Goal: Information Seeking & Learning: Learn about a topic

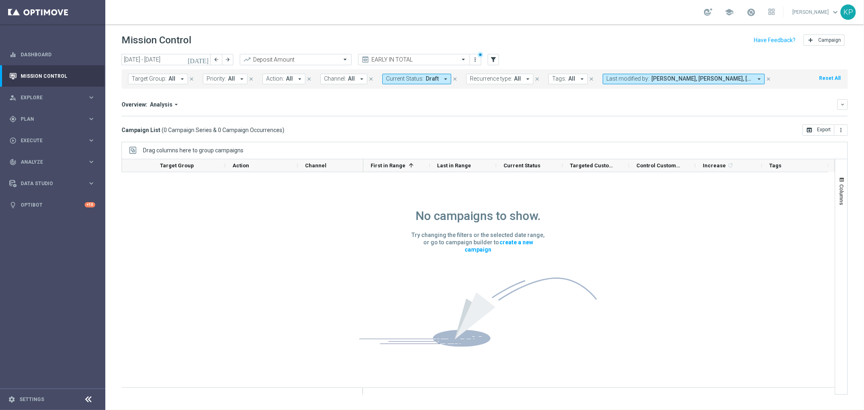
click at [250, 110] on div "Overview: Analysis arrow_drop_down keyboard_arrow_down Increase In Deposit Amou…" at bounding box center [484, 107] width 726 height 17
click at [168, 81] on span "All" at bounding box center [171, 78] width 7 height 7
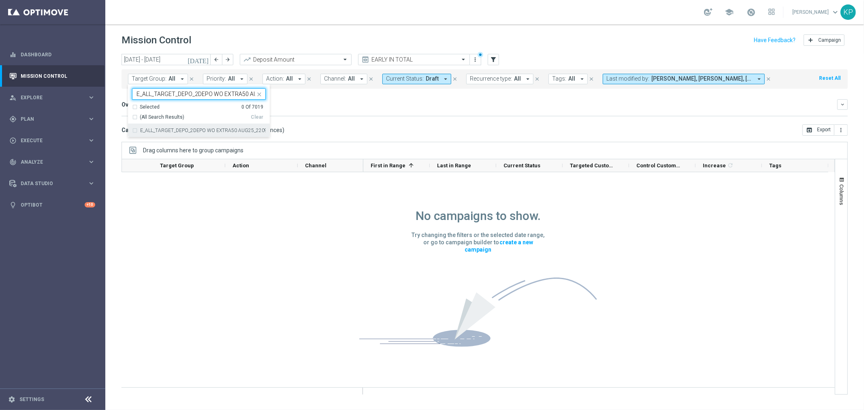
scroll to position [0, 31]
click at [177, 130] on label "E_ALL_TARGET_DEPO_2DEPO WO EXTRA50 AUG25_220925" at bounding box center [203, 130] width 126 height 5
type input "E_ALL_TARGET_DEPO_2DEPO WO EXTRA50 AUG25_220925"
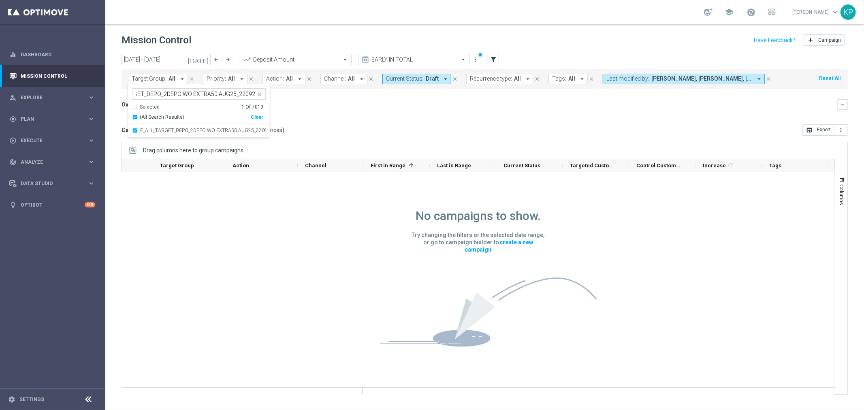
scroll to position [0, 0]
click at [341, 112] on div "Overview: Analysis arrow_drop_down keyboard_arrow_down Increase In Deposit Amou…" at bounding box center [484, 107] width 726 height 17
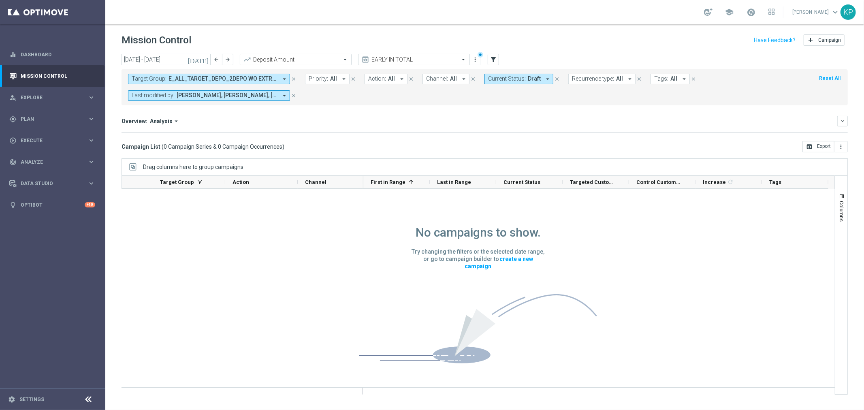
click at [497, 80] on span "Current Status:" at bounding box center [507, 78] width 38 height 7
click at [497, 109] on div "Selected" at bounding box center [506, 107] width 20 height 7
click at [491, 128] on div "Draft" at bounding box center [527, 130] width 79 height 13
click at [446, 106] on mini-dashboard "Overview: Analysis arrow_drop_down keyboard_arrow_down Increase In Deposit Amou…" at bounding box center [484, 123] width 726 height 36
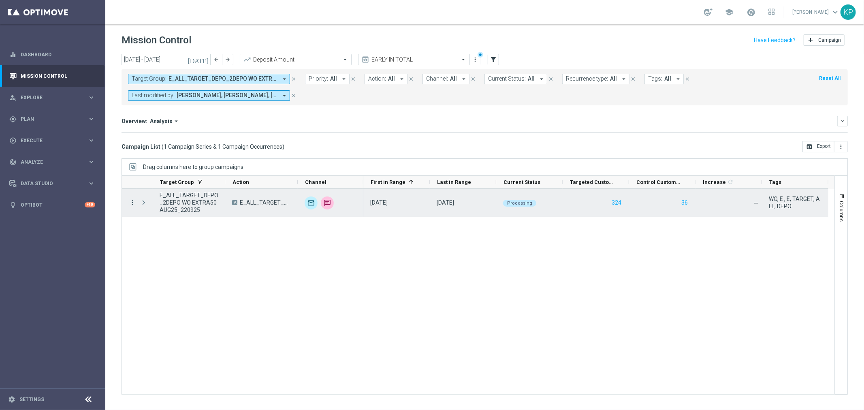
click at [132, 202] on icon "more_vert" at bounding box center [132, 202] width 7 height 7
click at [153, 208] on span "Campaign Details" at bounding box center [168, 208] width 41 height 6
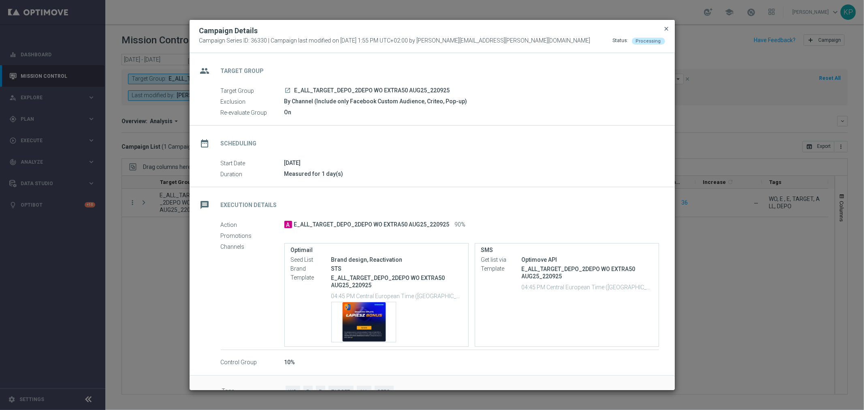
click at [666, 26] on span "close" at bounding box center [666, 29] width 6 height 6
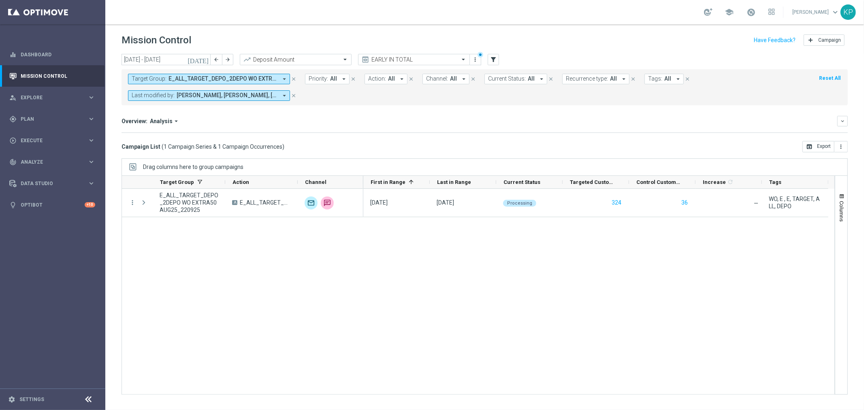
drag, startPoint x: 241, startPoint y: 127, endPoint x: 241, endPoint y: 113, distance: 14.2
click at [241, 127] on div "Overview: Analysis arrow_drop_down keyboard_arrow_down Increase In Deposit Amou…" at bounding box center [484, 124] width 726 height 17
click at [231, 79] on span "E_ALL_TARGET_DEPO_2DEPO WO EXTRA50 AUG25_220925" at bounding box center [222, 78] width 109 height 7
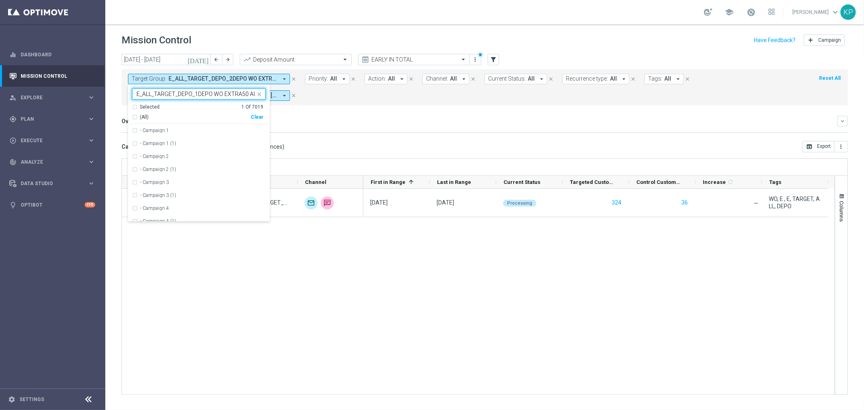
scroll to position [0, 31]
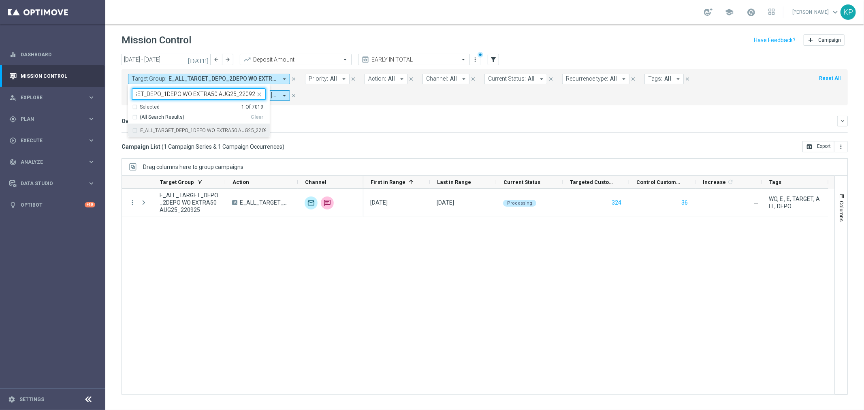
click at [190, 130] on label "E_ALL_TARGET_DEPO_1DEPO WO EXTRA50 AUG25_220925" at bounding box center [203, 130] width 126 height 5
type input "E_ALL_TARGET_DEPO_1DEPO WO EXTRA50 AUG25_220925"
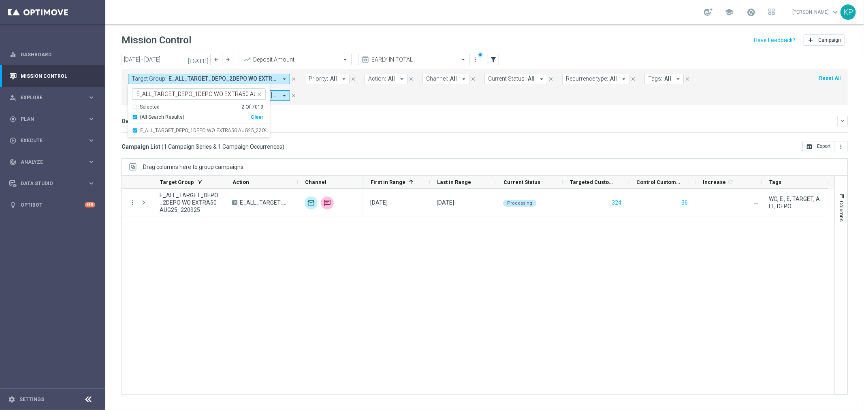
click at [342, 127] on div "Overview: Analysis arrow_drop_down keyboard_arrow_down Increase In Deposit Amou…" at bounding box center [484, 124] width 726 height 17
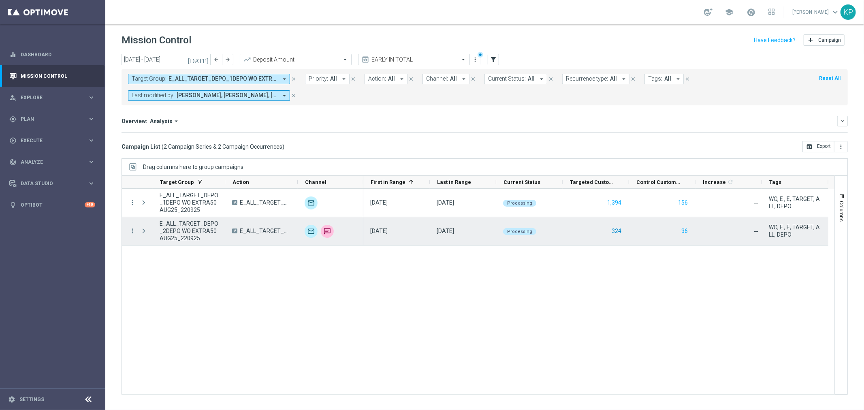
click at [617, 231] on button "324" at bounding box center [616, 231] width 11 height 10
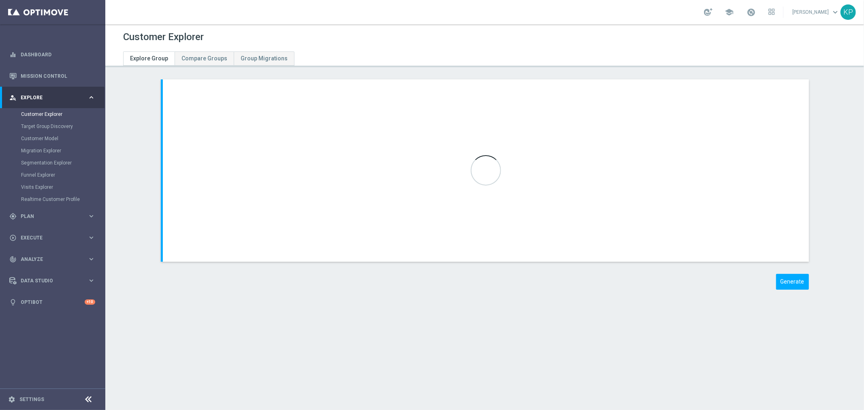
click at [548, 34] on div "Customer Explorer" at bounding box center [484, 37] width 723 height 16
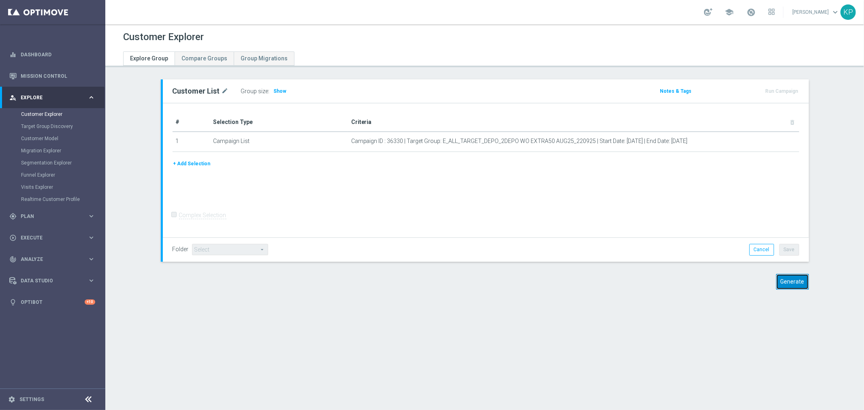
click at [781, 288] on button "Generate" at bounding box center [792, 282] width 33 height 16
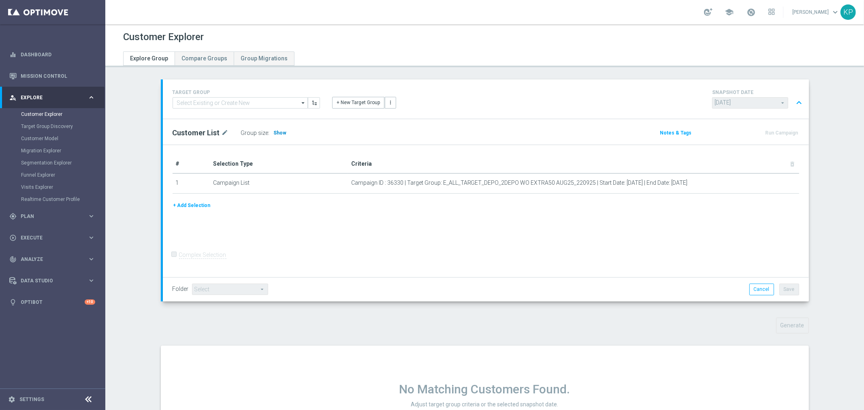
click at [274, 130] on span "Show" at bounding box center [280, 133] width 13 height 6
click at [409, 138] on div "Customer List mode_edit Group size : Show Calculating…" at bounding box center [379, 132] width 426 height 11
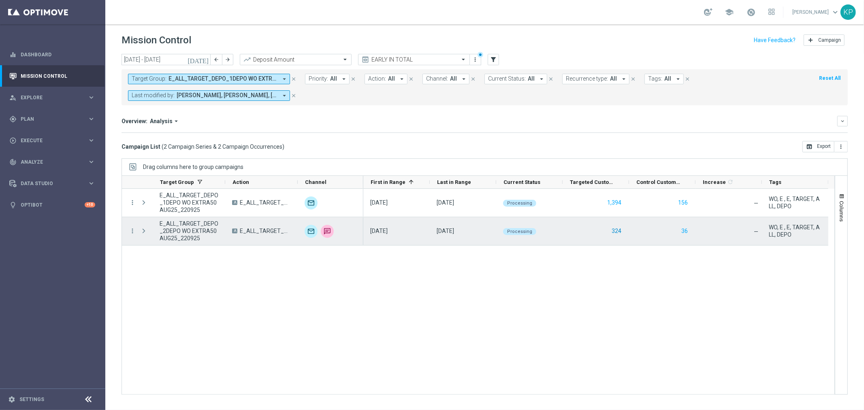
click at [619, 230] on button "324" at bounding box center [616, 231] width 11 height 10
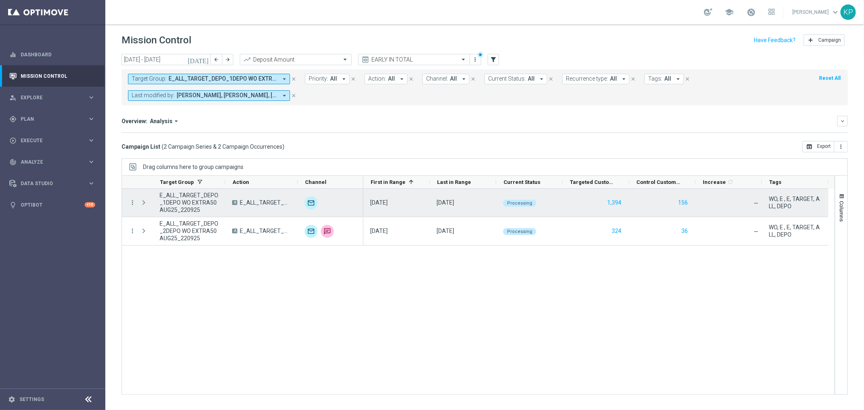
click at [198, 200] on span "E_ALL_TARGET_DEPO_1DEPO WO EXTRA50 AUG25_220925" at bounding box center [189, 203] width 59 height 22
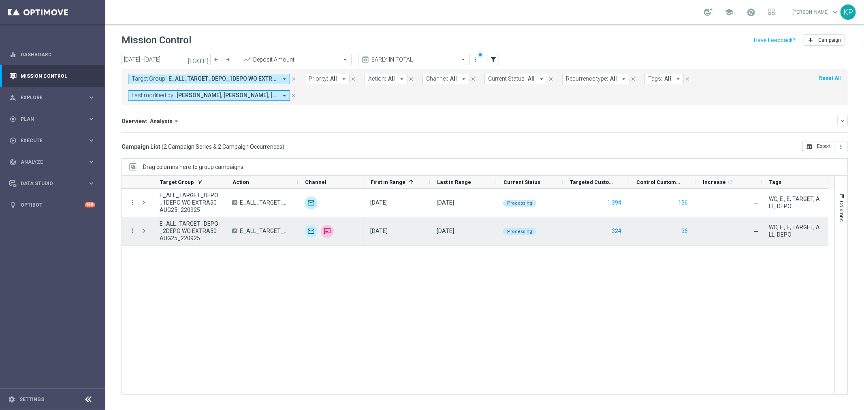
click at [614, 232] on button "324" at bounding box center [616, 231] width 11 height 10
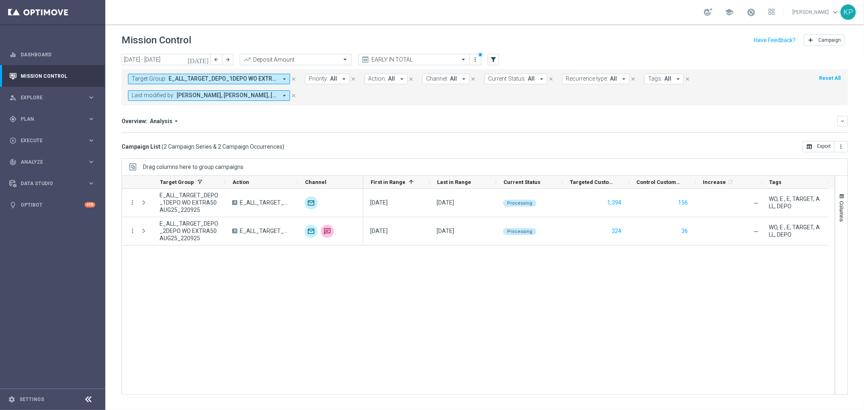
click at [574, 78] on span "Recurrence type:" at bounding box center [587, 78] width 42 height 7
click at [580, 120] on div "Non-Recurring" at bounding box center [595, 123] width 58 height 13
drag, startPoint x: 495, startPoint y: 123, endPoint x: 445, endPoint y: 102, distance: 54.4
click at [494, 123] on div "Overview: Analysis arrow_drop_down" at bounding box center [478, 120] width 715 height 7
click at [267, 81] on span "E_ALL_TARGET_DEPO_1DEPO WO EXTRA50 AUG25_220925, E_ALL_TARGET_DEPO_2DEPO WO EXT…" at bounding box center [222, 78] width 109 height 7
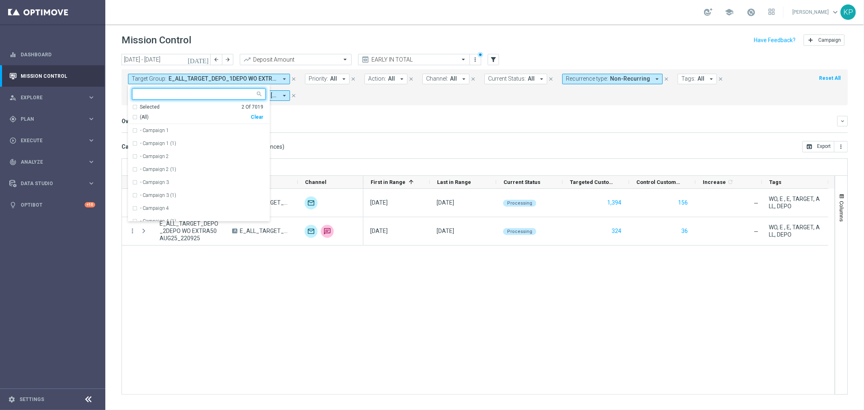
click at [151, 106] on div "Selected" at bounding box center [150, 107] width 20 height 7
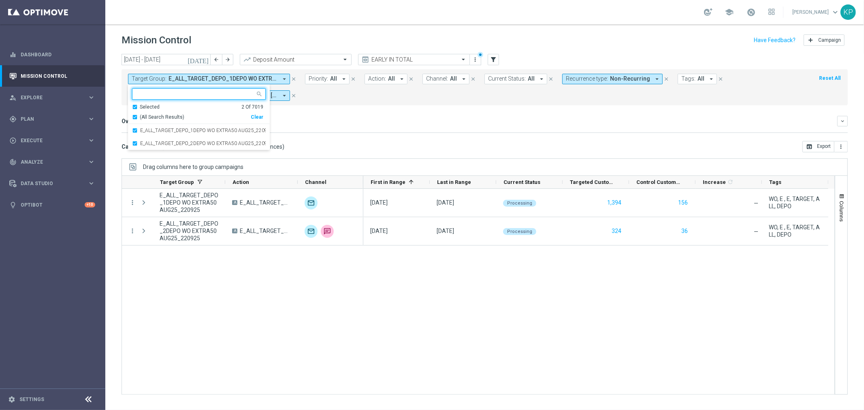
click at [153, 117] on span "(All Search Results)" at bounding box center [162, 117] width 45 height 7
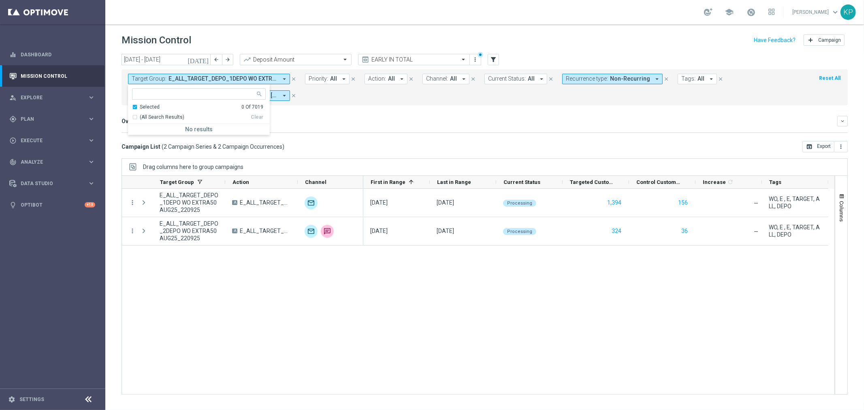
click at [389, 113] on mini-dashboard "Overview: Analysis arrow_drop_down keyboard_arrow_down Increase In Deposit Amou…" at bounding box center [484, 123] width 726 height 36
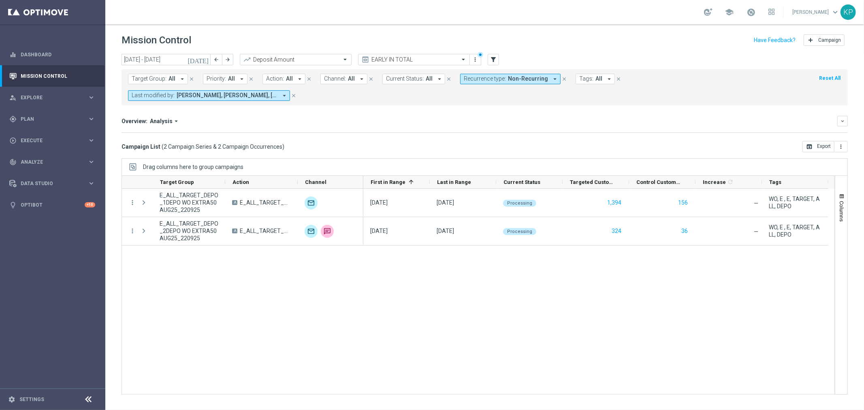
click at [204, 61] on icon "today" at bounding box center [198, 59] width 22 height 7
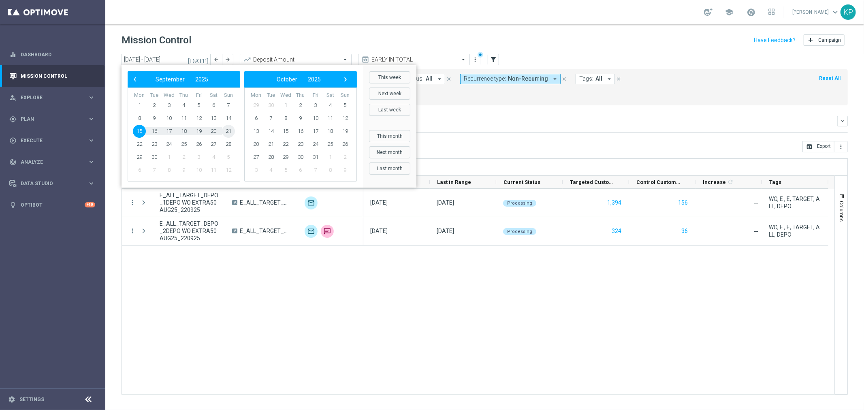
click at [226, 131] on span "21" at bounding box center [228, 131] width 13 height 13
type input "15 Sep 2025 - 21 Sep 2025"
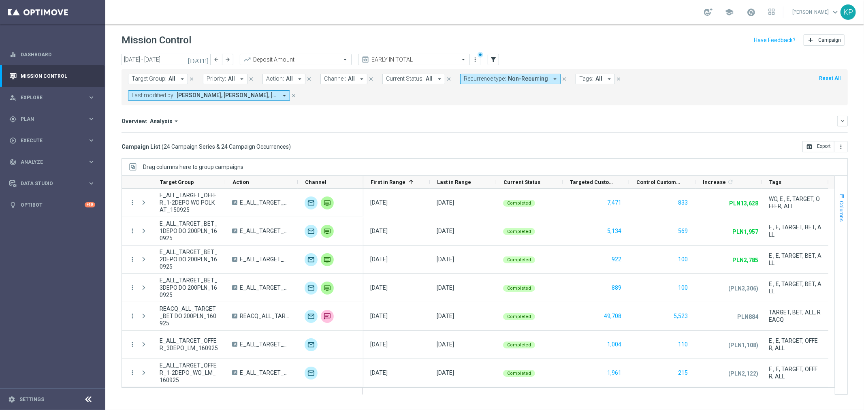
click at [846, 202] on button "Columns" at bounding box center [841, 207] width 12 height 44
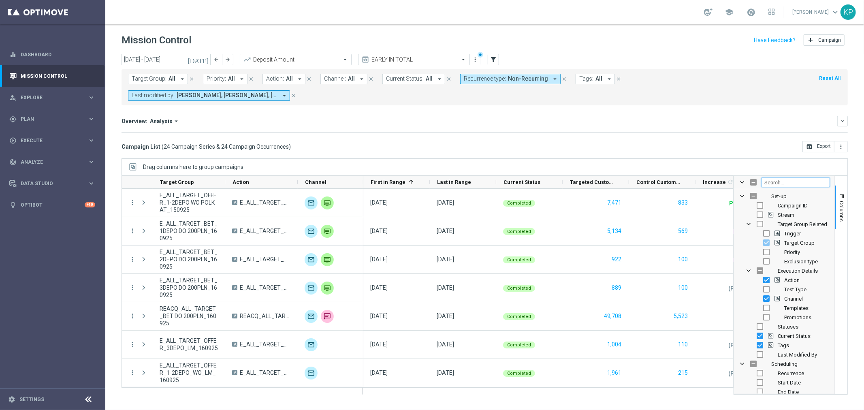
click at [793, 177] on input "Filter Columns Input" at bounding box center [795, 182] width 68 height 10
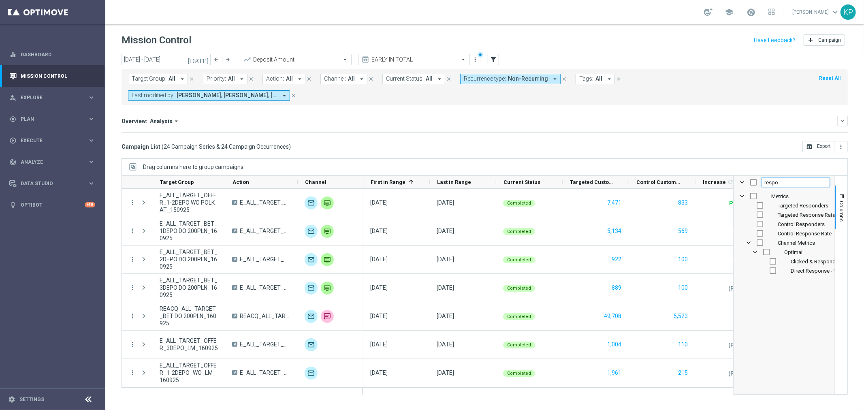
type input "respo"
click at [779, 202] on span "Targeted Responders" at bounding box center [802, 205] width 51 height 6
checkbox input "false"
checkbox input "true"
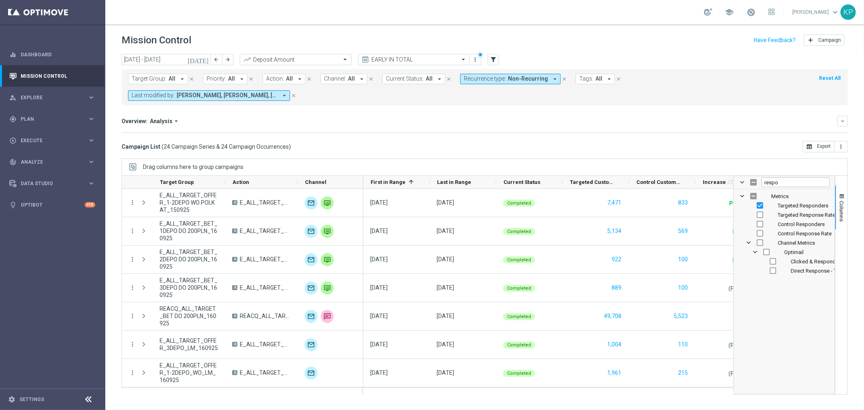
click at [773, 210] on div "Targeted Response Rate" at bounding box center [790, 214] width 80 height 9
click at [760, 211] on input "Press SPACE to toggle visibility (hidden)" at bounding box center [759, 214] width 6 height 6
checkbox input "true"
click at [840, 201] on span "Columns" at bounding box center [841, 211] width 6 height 21
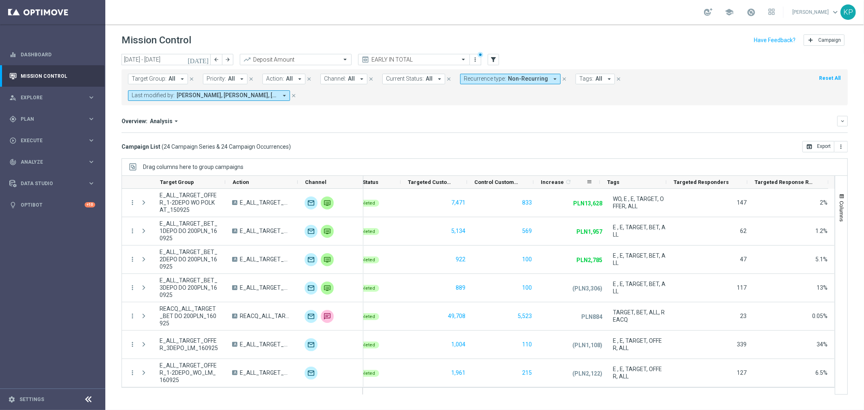
click at [555, 179] on span "Increase" at bounding box center [552, 182] width 23 height 6
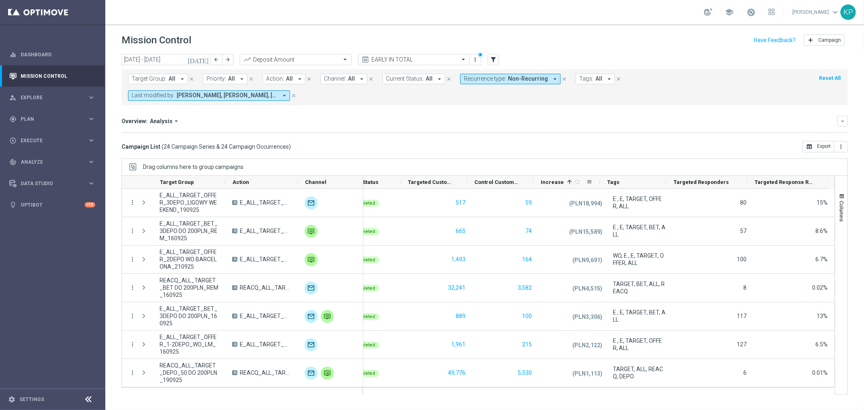
click at [555, 179] on span "Increase" at bounding box center [552, 182] width 23 height 6
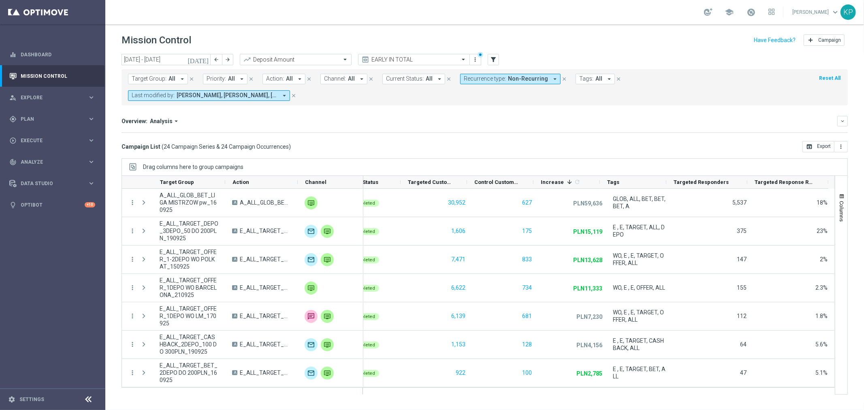
click at [622, 45] on div "Mission Control add Campaign" at bounding box center [484, 40] width 726 height 16
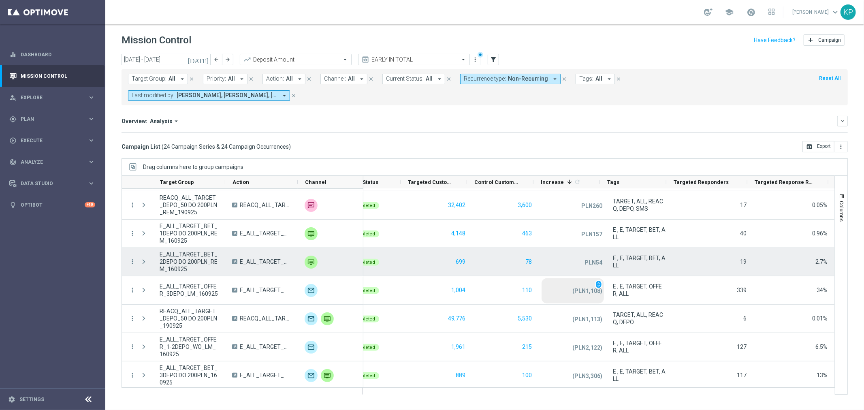
scroll to position [330, 0]
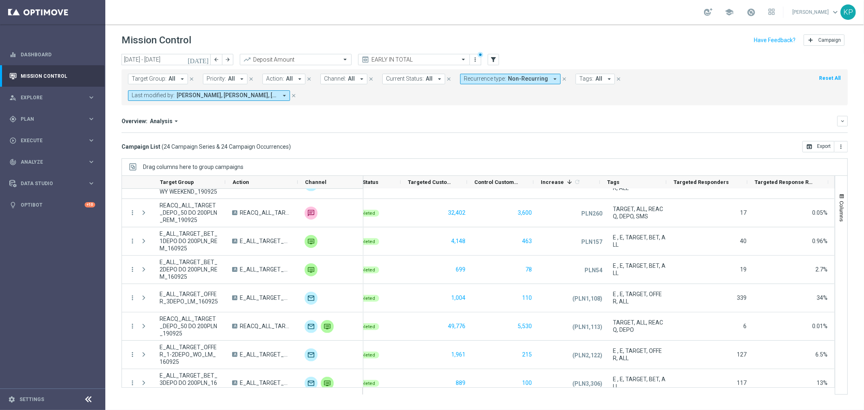
click at [202, 56] on icon "today" at bounding box center [198, 59] width 22 height 7
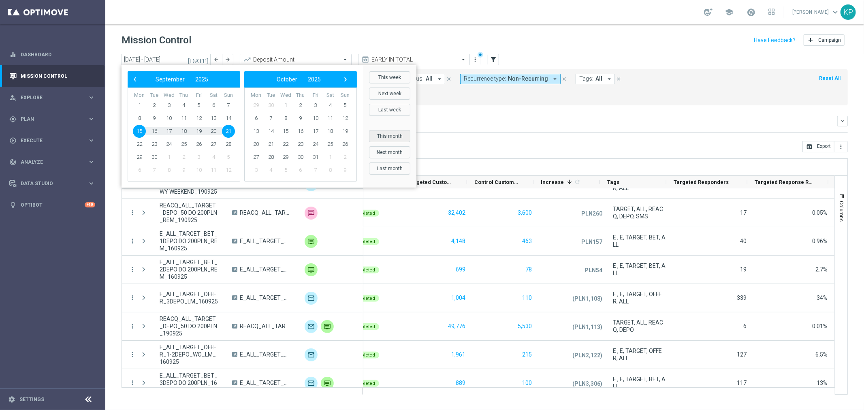
click at [388, 134] on button "This month" at bounding box center [389, 136] width 41 height 12
type input "01 Sep 2025 - 30 Sep 2025"
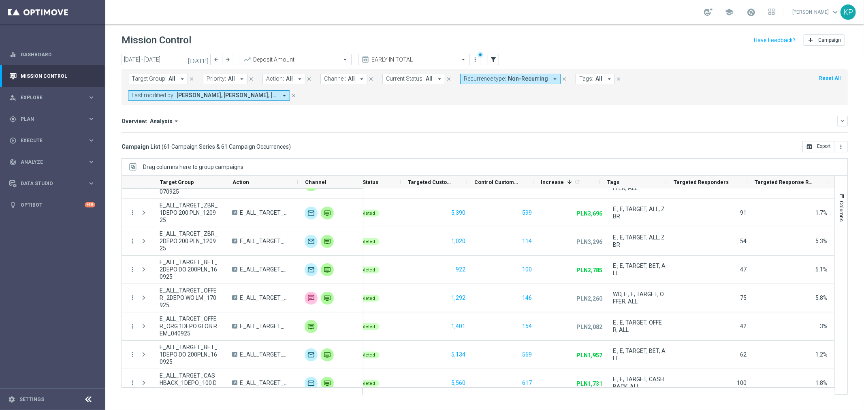
click at [544, 118] on mini-dashboard "Overview: Analysis arrow_drop_down keyboard_arrow_down Increase In Deposit Amou…" at bounding box center [484, 123] width 726 height 36
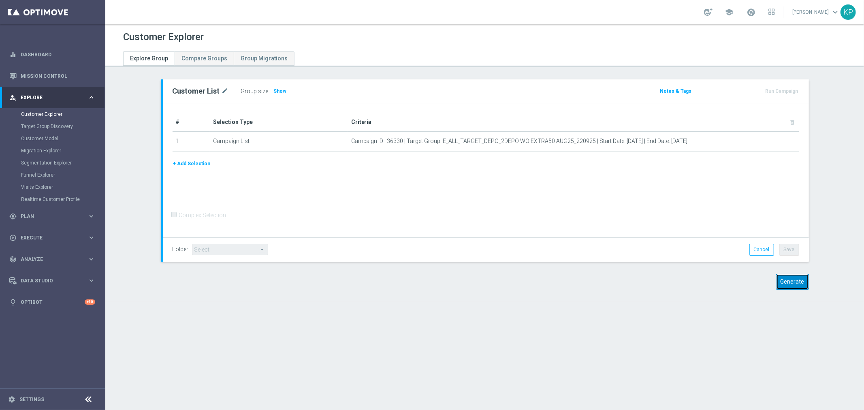
click at [788, 276] on button "Generate" at bounding box center [792, 282] width 33 height 16
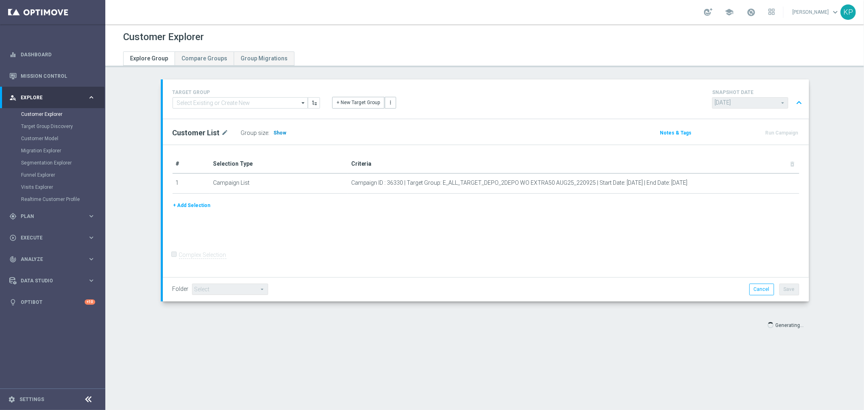
click at [276, 135] on span "Show" at bounding box center [280, 133] width 13 height 6
click at [285, 154] on div "# Selection Type Criteria delete_forever 1 Campaign List Campaign ID : 36330 | …" at bounding box center [486, 211] width 646 height 132
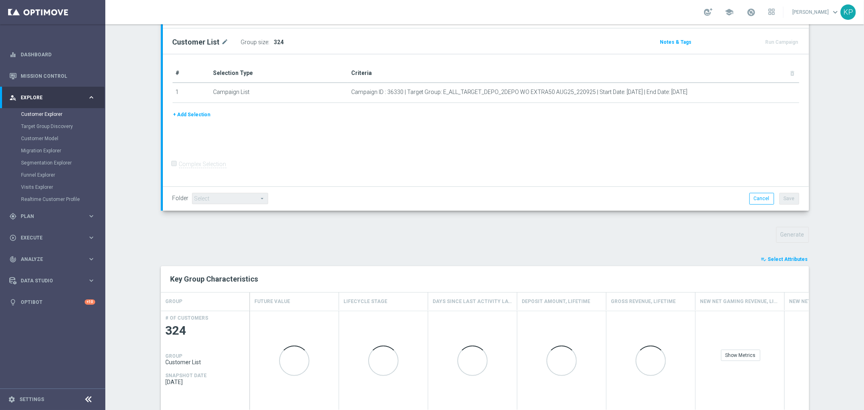
scroll to position [135, 0]
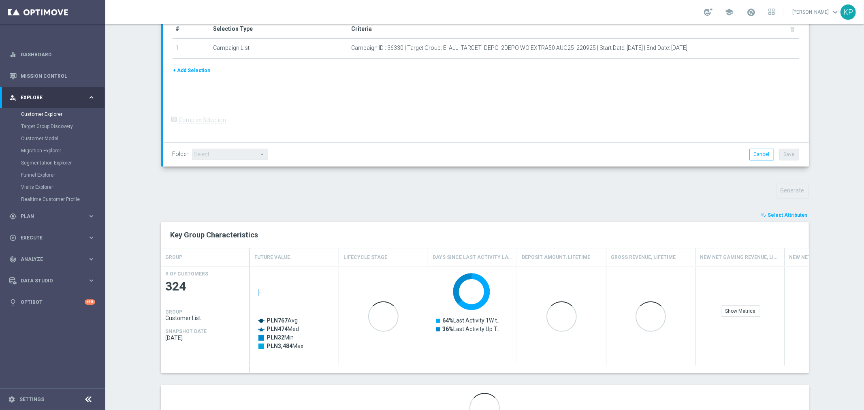
click at [783, 215] on span "Select Attributes" at bounding box center [788, 215] width 40 height 6
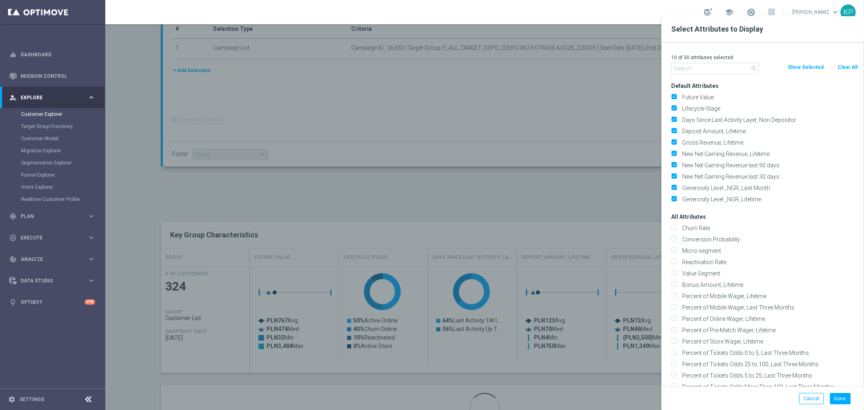
click at [845, 68] on button "Clear All" at bounding box center [847, 67] width 21 height 9
checkbox input "false"
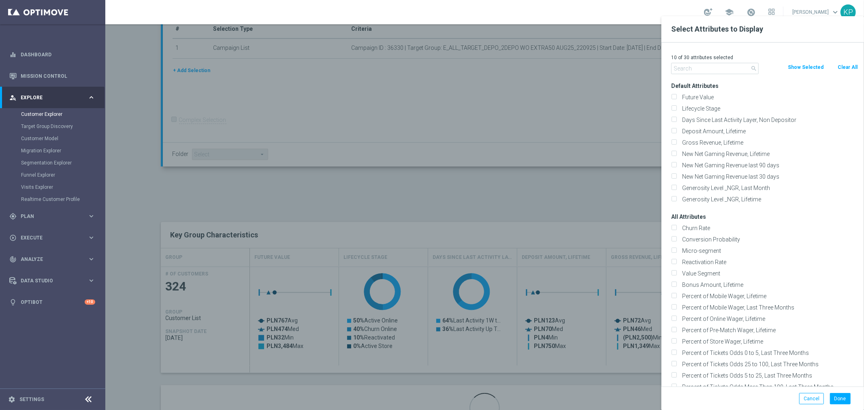
checkbox input "false"
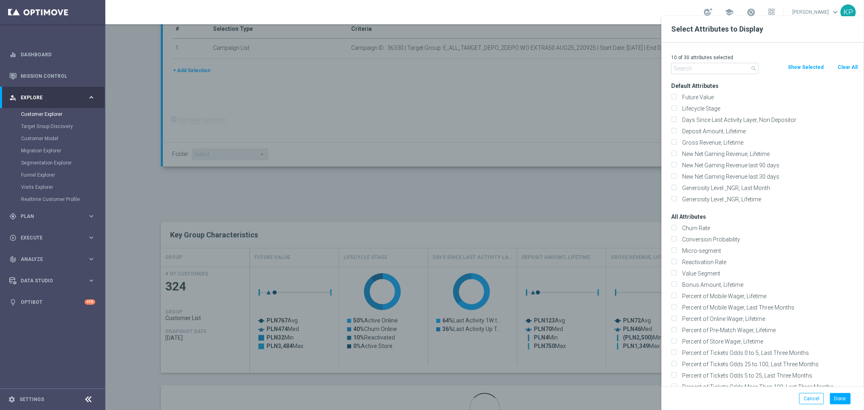
checkbox input "false"
click at [705, 102] on div "Future Value" at bounding box center [764, 97] width 199 height 11
click at [699, 109] on label "Lifecycle Stage" at bounding box center [768, 108] width 179 height 7
click at [676, 109] on input "Lifecycle Stage" at bounding box center [673, 109] width 5 height 5
checkbox input "true"
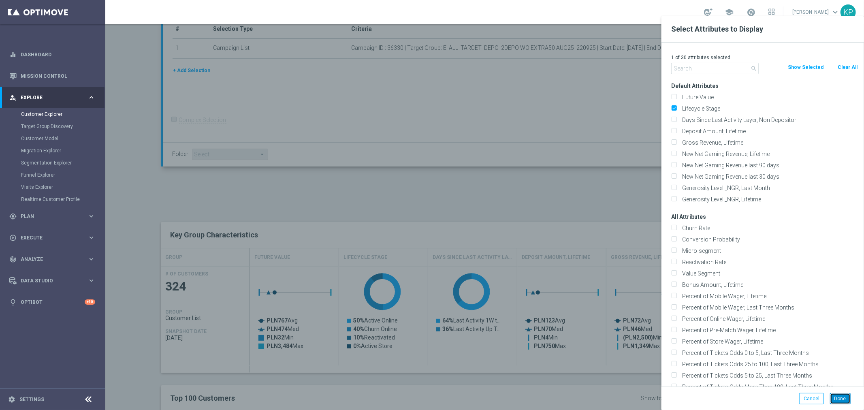
click at [843, 396] on button "Done" at bounding box center [840, 398] width 21 height 11
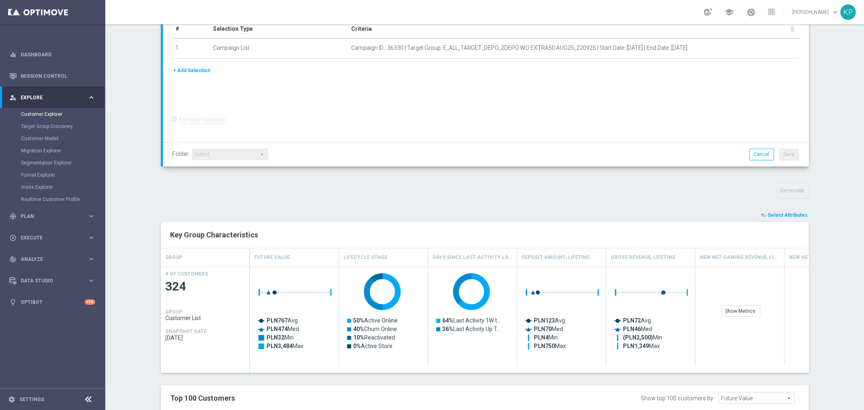
type input "Search"
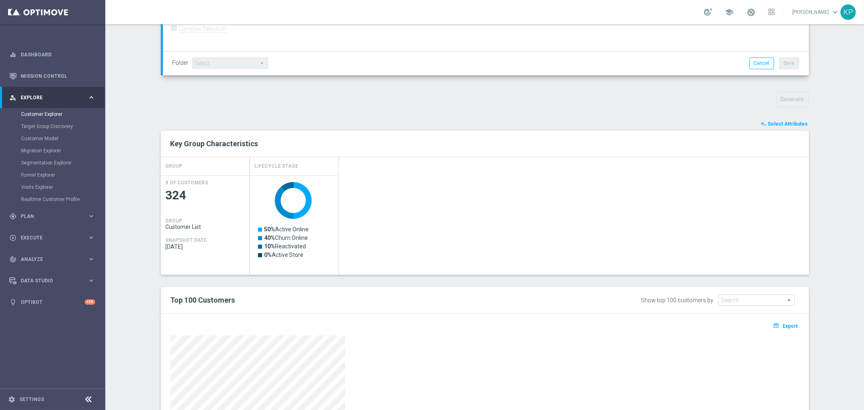
scroll to position [347, 0]
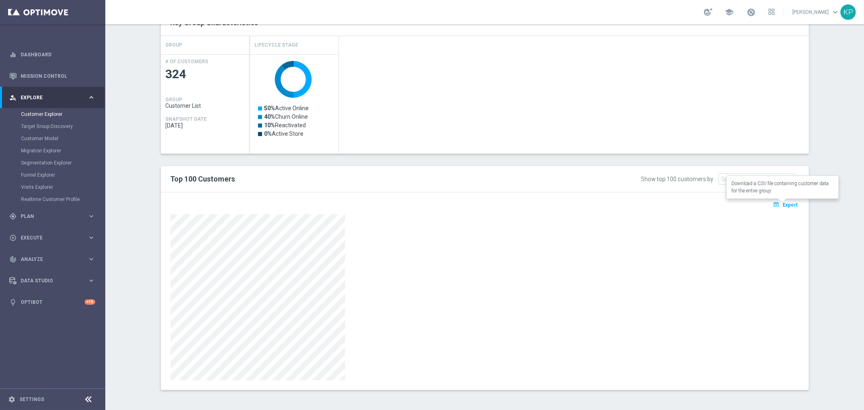
click at [793, 203] on span "Export" at bounding box center [790, 205] width 15 height 6
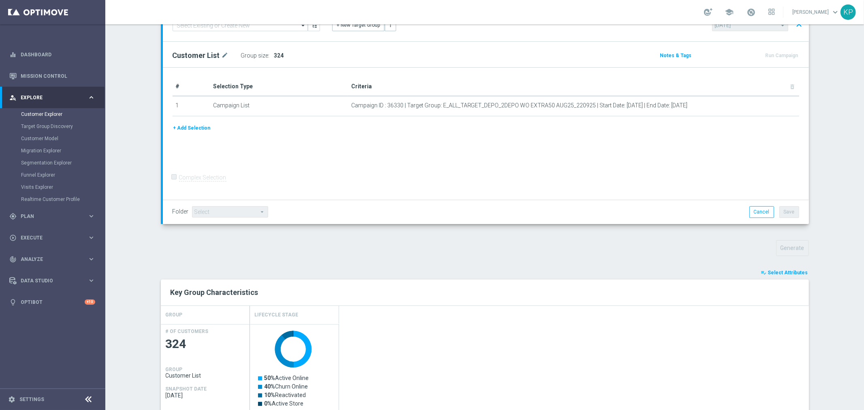
scroll to position [0, 0]
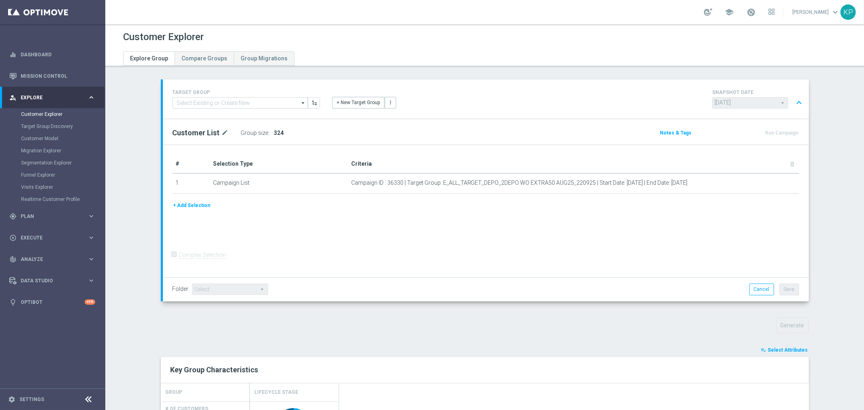
click at [512, 108] on div "+ New Target Group more_vert" at bounding box center [485, 97] width 319 height 21
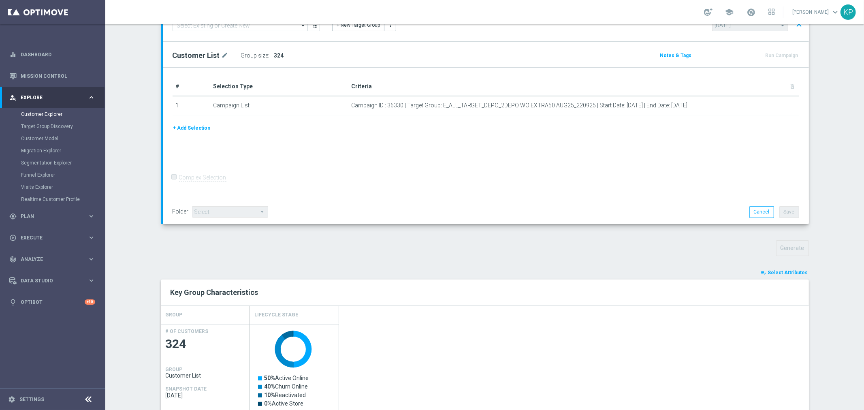
scroll to position [32, 0]
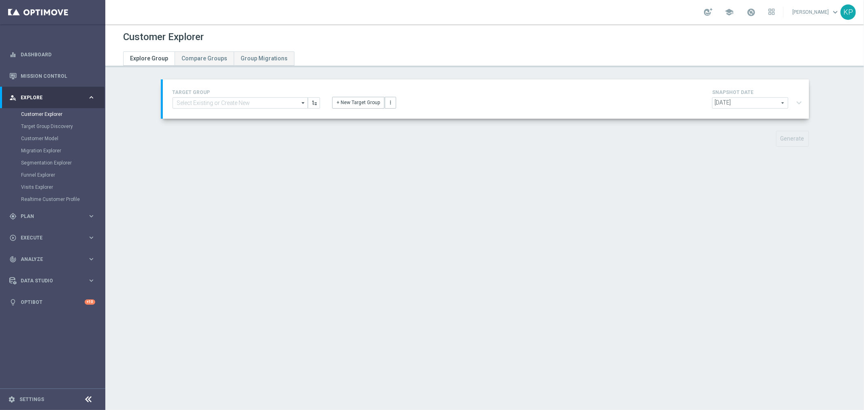
click at [594, 51] on div at bounding box center [362, 48] width 490 height 6
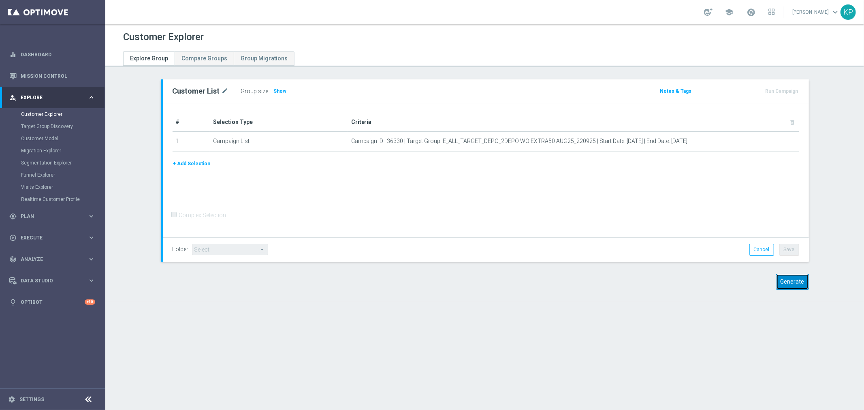
click at [785, 283] on button "Generate" at bounding box center [792, 282] width 33 height 16
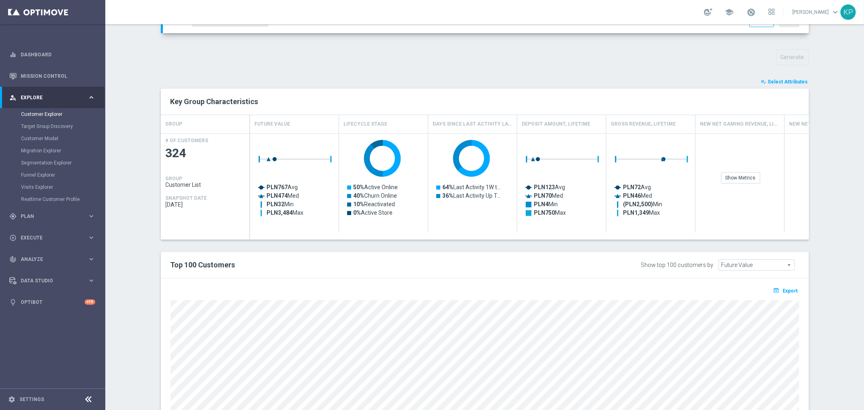
scroll to position [354, 0]
